Goal: Information Seeking & Learning: Learn about a topic

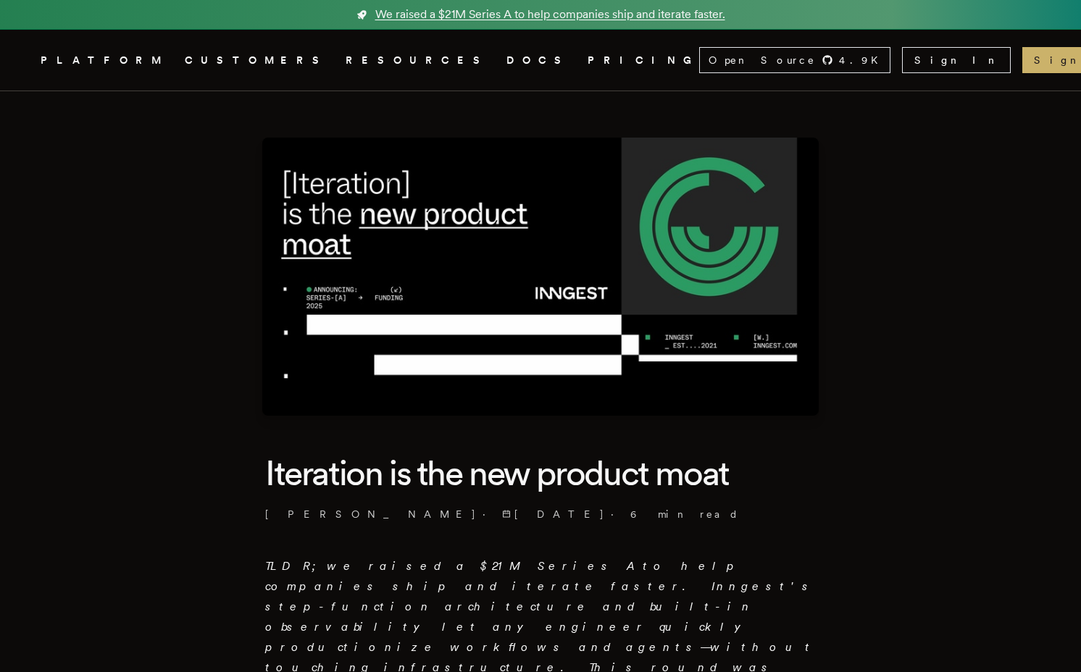
click at [476, 15] on span "We raised a $21M Series A to help companies ship and iterate faster." at bounding box center [550, 14] width 350 height 17
click at [524, 13] on span "We raised a $21M Series A to help companies ship and iterate faster." at bounding box center [550, 14] width 350 height 17
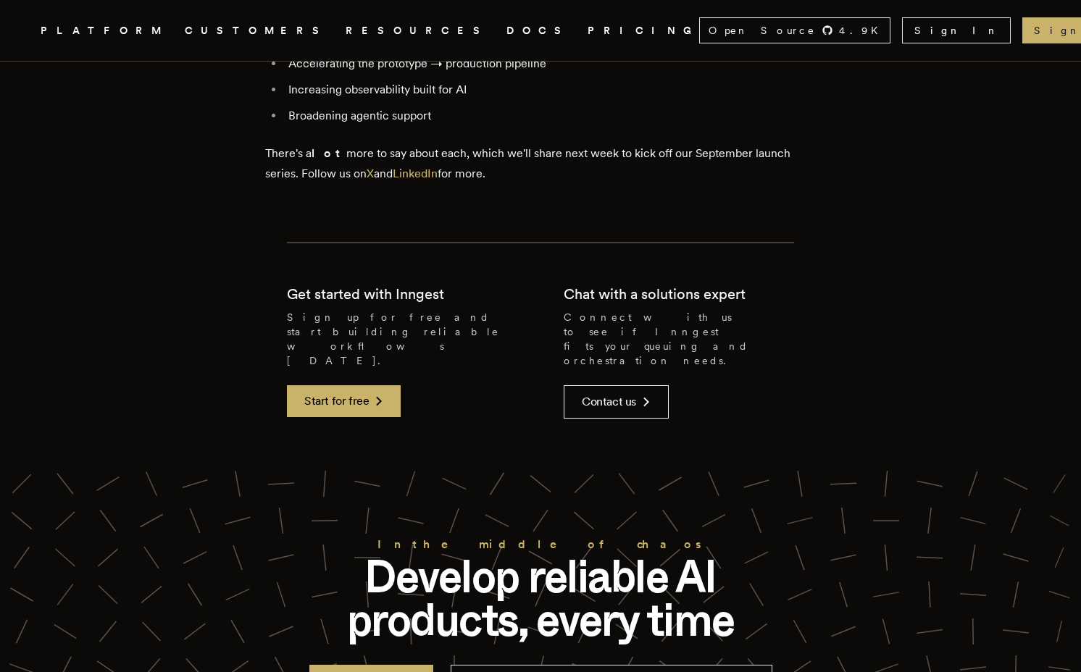
scroll to position [3491, 0]
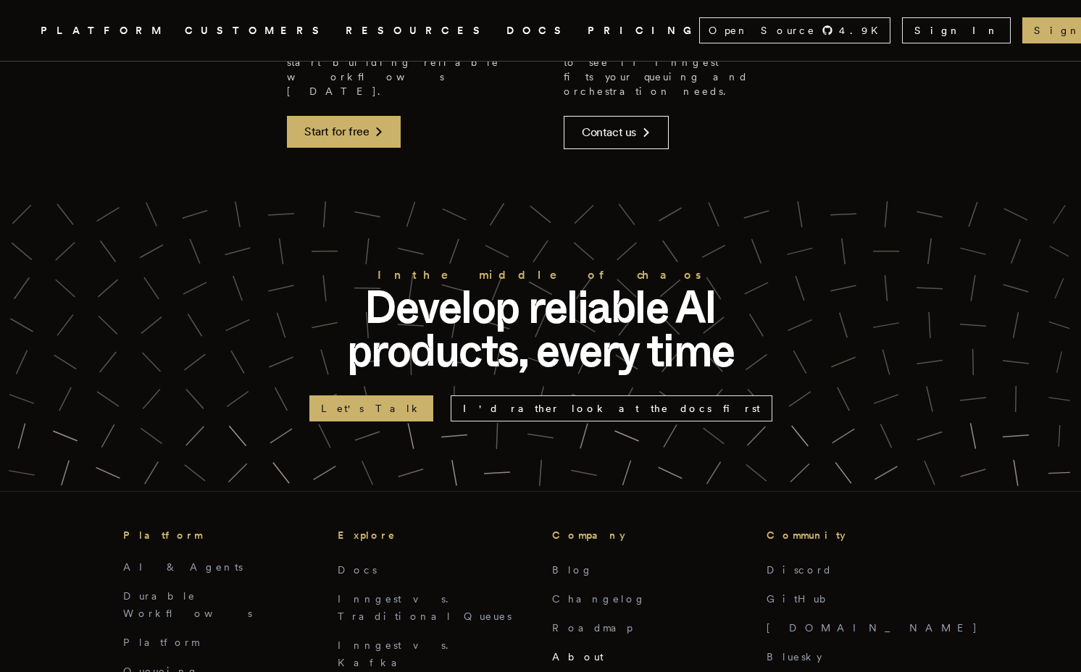
click at [570, 651] on link "About" at bounding box center [577, 657] width 51 height 12
